Goal: Find specific page/section: Find specific page/section

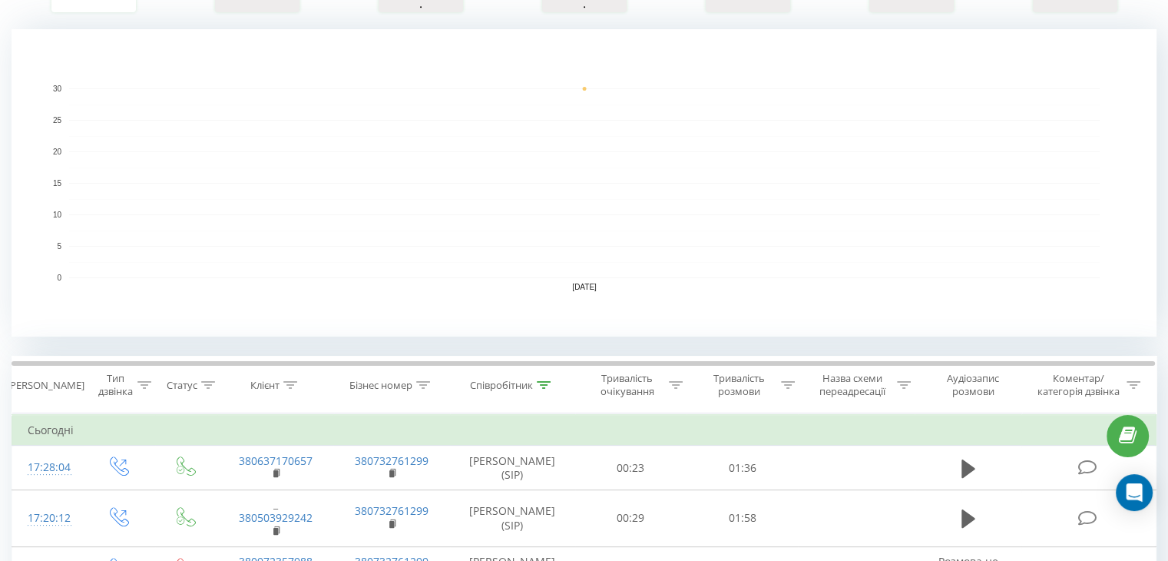
scroll to position [461, 0]
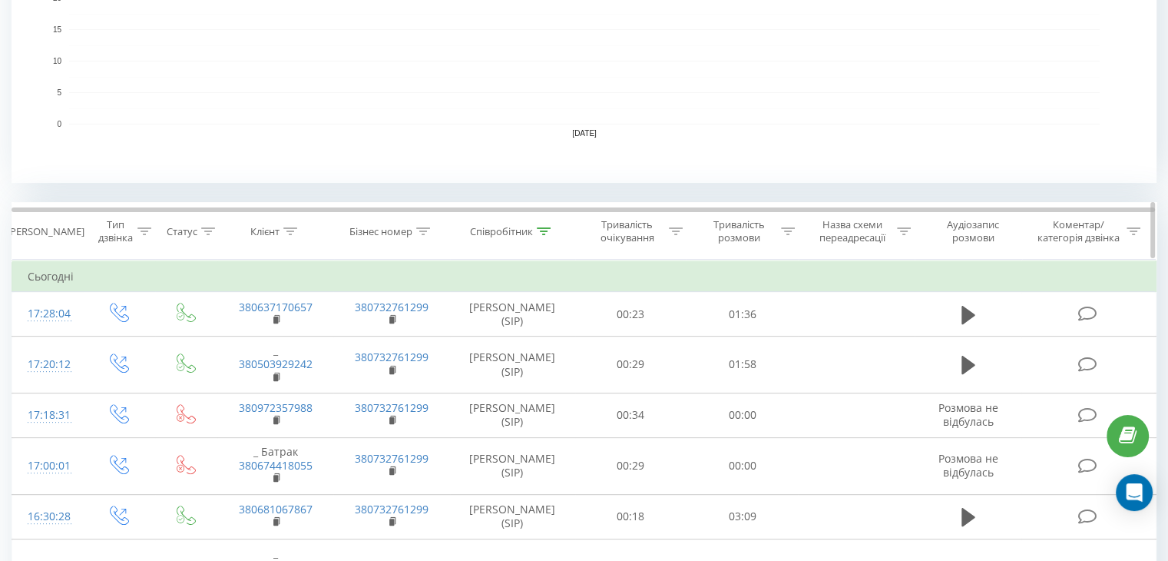
click at [546, 230] on icon at bounding box center [544, 231] width 14 height 8
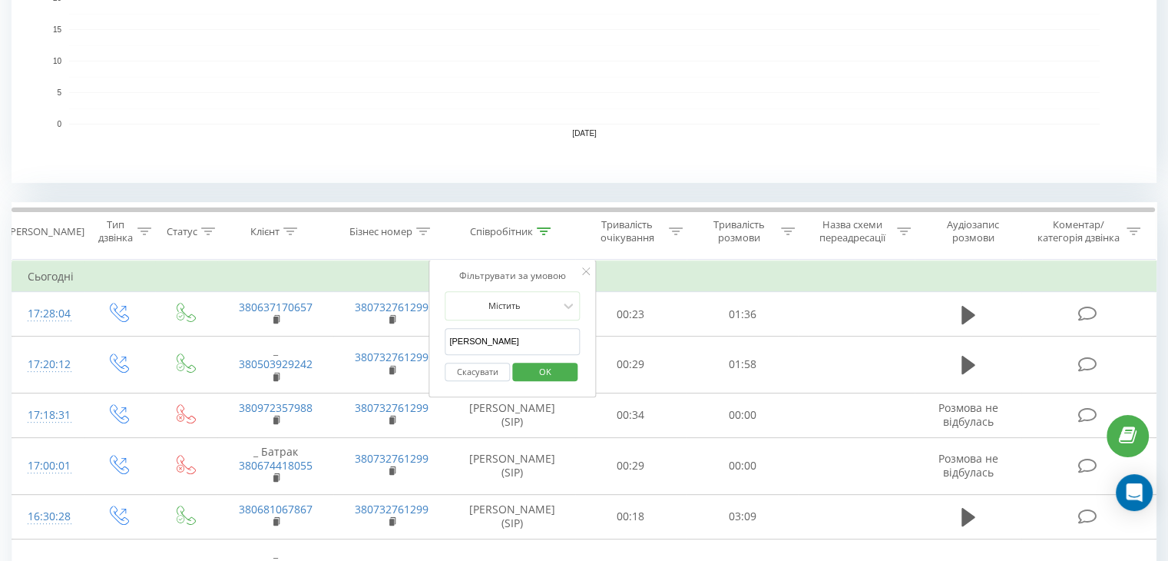
drag, startPoint x: 496, startPoint y: 336, endPoint x: 447, endPoint y: 343, distance: 49.6
click at [445, 343] on input "[PERSON_NAME]" at bounding box center [512, 341] width 135 height 27
click at [514, 342] on input "text" at bounding box center [512, 341] width 135 height 27
type input "ne"
click at [546, 363] on span "OK" at bounding box center [545, 371] width 43 height 24
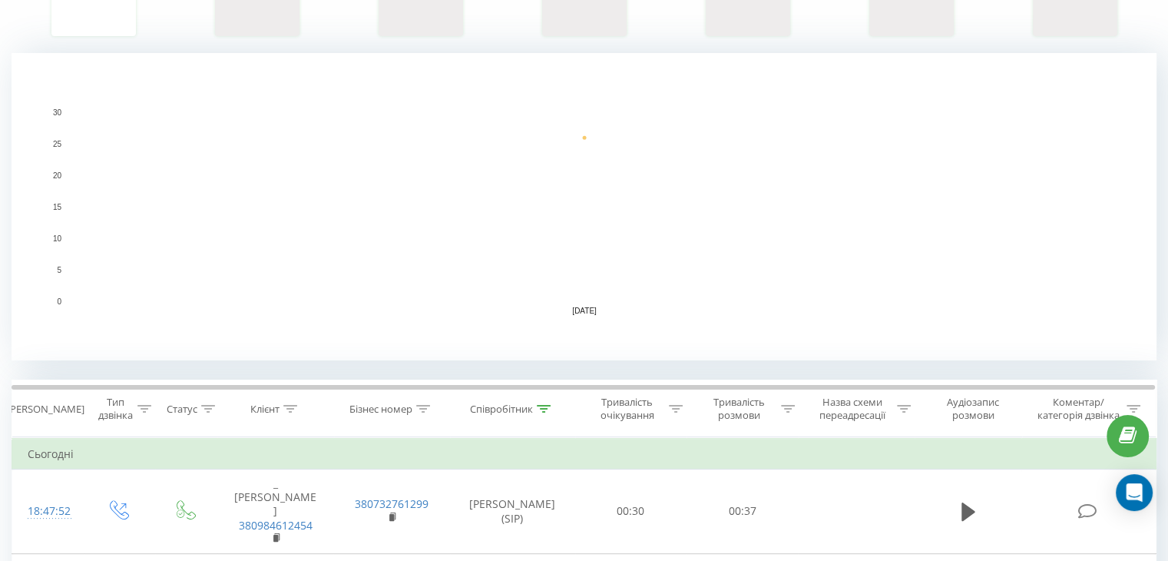
scroll to position [310, 0]
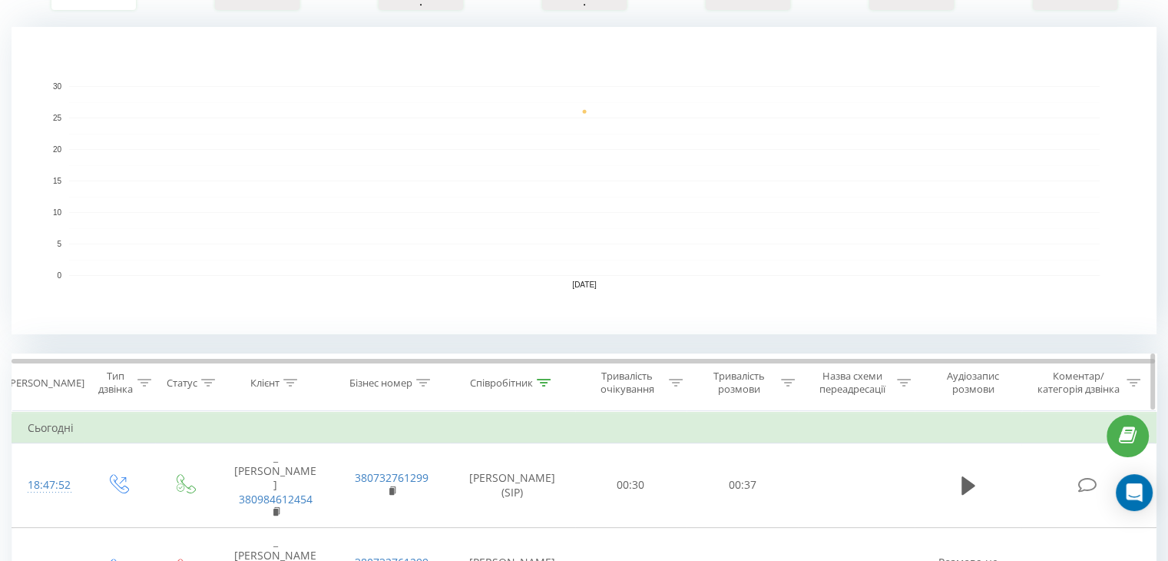
click at [544, 376] on div at bounding box center [544, 382] width 14 height 13
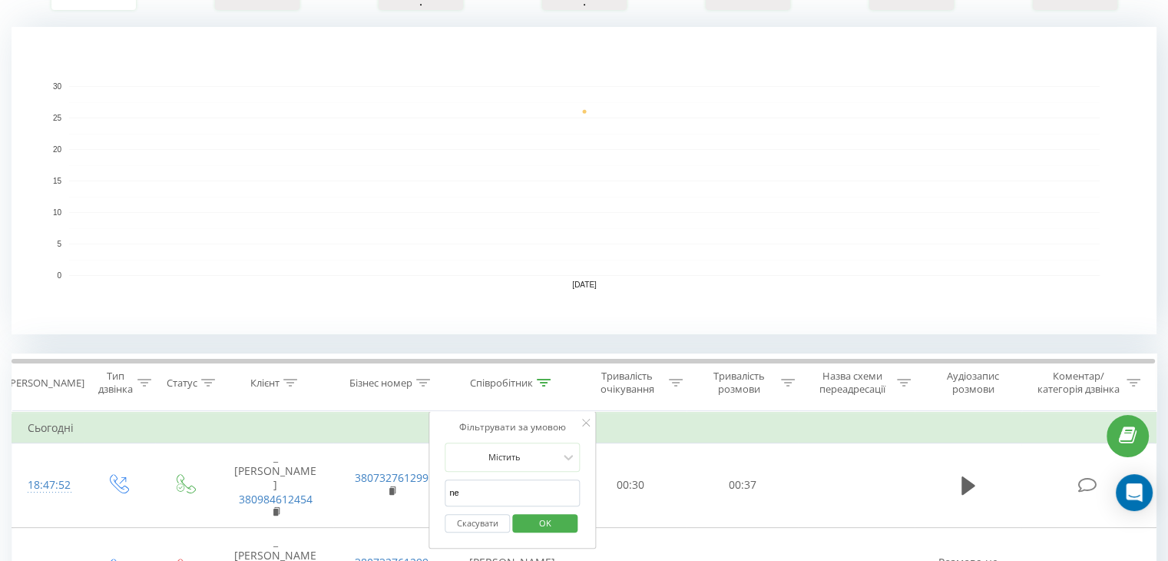
drag, startPoint x: 493, startPoint y: 486, endPoint x: 432, endPoint y: 479, distance: 61.2
click at [432, 479] on div "Фільтрувати за умовою Містить ne Скасувати OK" at bounding box center [512, 480] width 167 height 138
click at [491, 496] on input "text" at bounding box center [512, 492] width 135 height 27
type input "[PERSON_NAME]"
click at [539, 518] on span "OK" at bounding box center [545, 523] width 43 height 24
